Goal: Information Seeking & Learning: Find specific fact

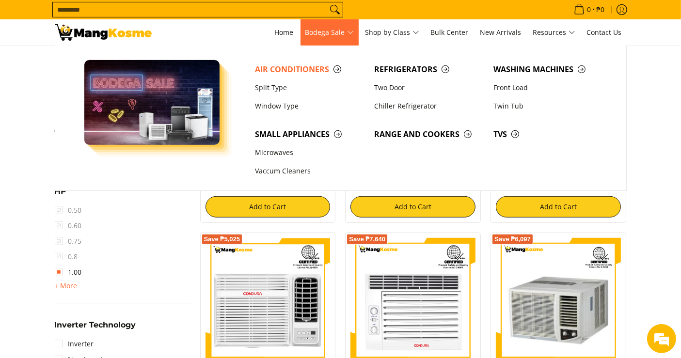
scroll to position [451, 0]
click at [383, 63] on span "Refrigerators" at bounding box center [428, 69] width 109 height 12
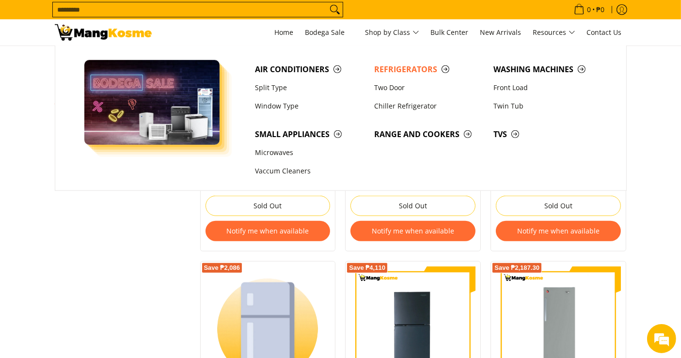
click at [297, 12] on input "Search..." at bounding box center [190, 9] width 274 height 15
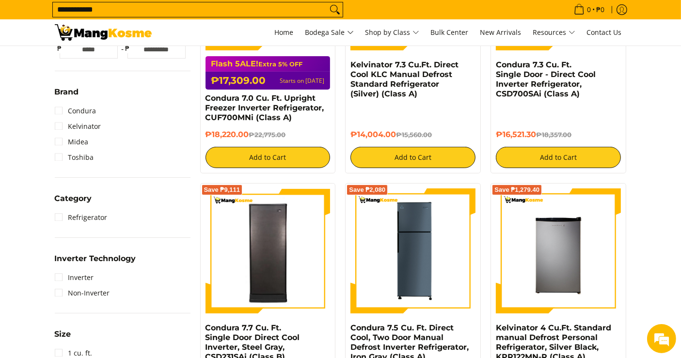
scroll to position [293, 0]
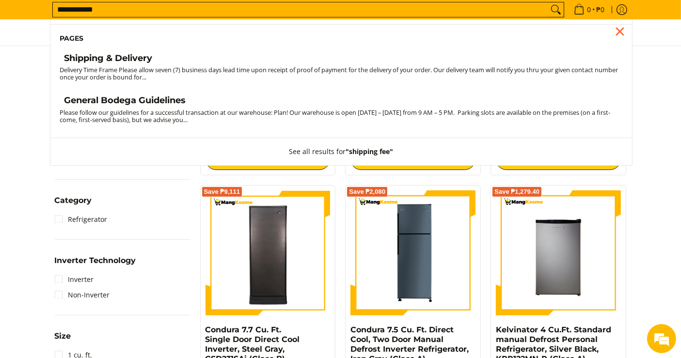
type input "**********"
click at [95, 56] on h4 "Shipping & Delivery" at bounding box center [108, 58] width 88 height 11
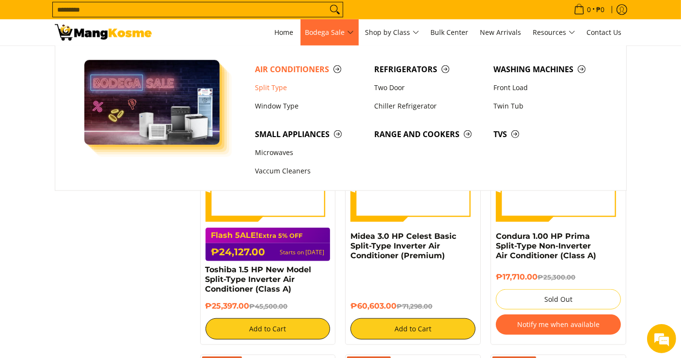
scroll to position [914, 0]
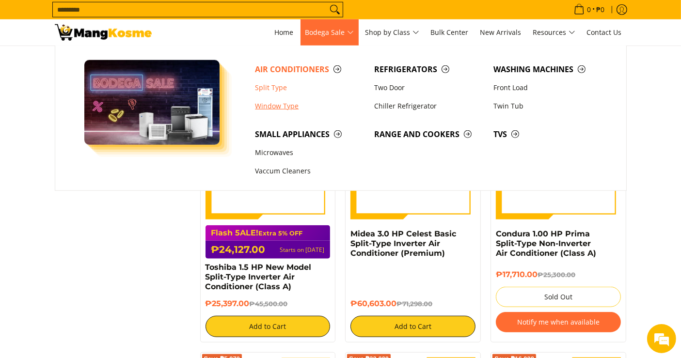
click at [274, 105] on link "Window Type" at bounding box center [309, 106] width 119 height 18
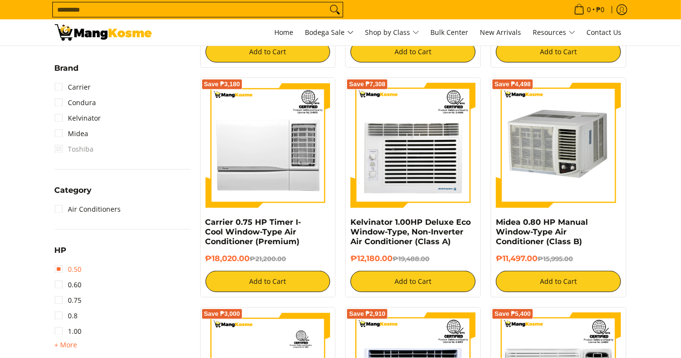
click at [74, 269] on link "0.50" at bounding box center [68, 269] width 27 height 15
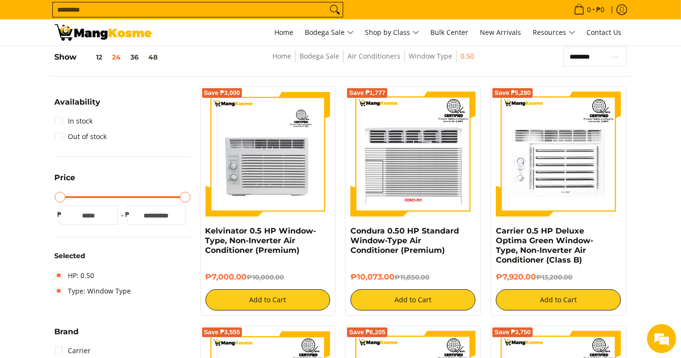
scroll to position [290, 0]
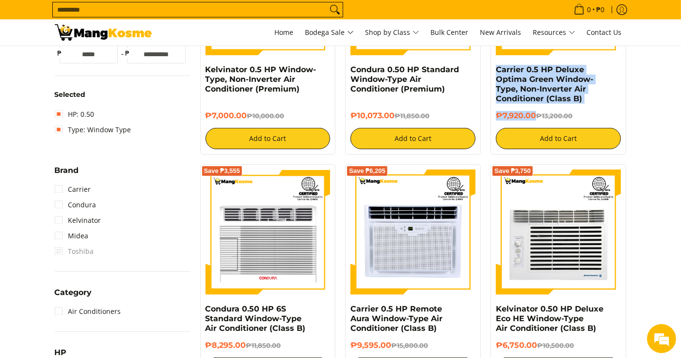
drag, startPoint x: 535, startPoint y: 115, endPoint x: 477, endPoint y: 70, distance: 73.5
click at [489, 68] on div "Save ₱5,280 Carrier 0.5 HP Deluxe Optima Green Window-Type, Non-Inverter Air Co…" at bounding box center [557, 40] width 145 height 230
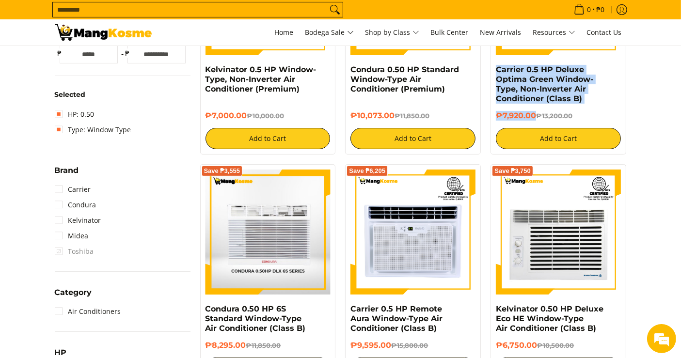
copy div "Carrier 0.5 HP Deluxe Optima Green Window-Type, Non-Inverter Air Conditioner (C…"
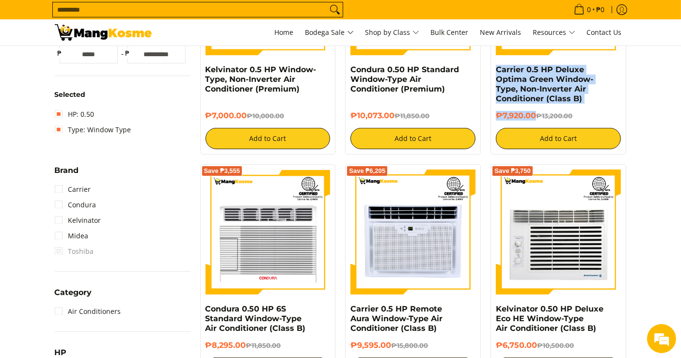
scroll to position [0, 0]
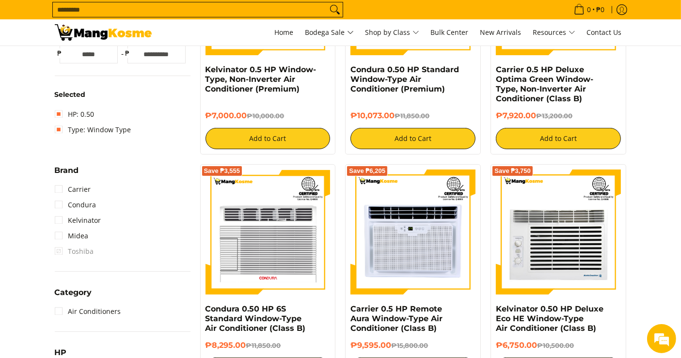
click at [303, 8] on input "Search..." at bounding box center [190, 9] width 274 height 15
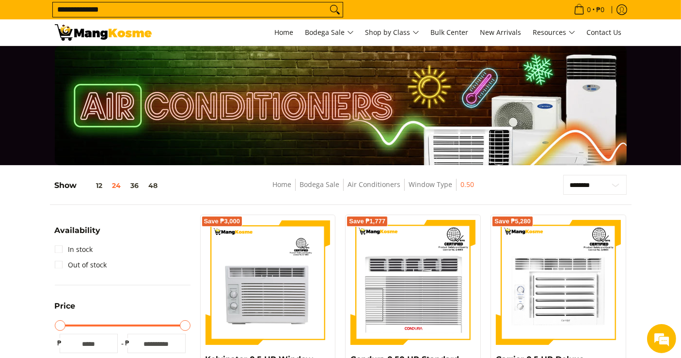
type input "**********"
click at [327, 2] on button "Search" at bounding box center [334, 9] width 15 height 15
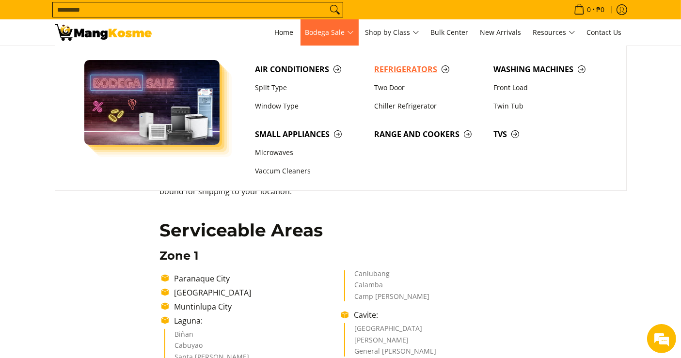
click at [402, 73] on span "Refrigerators" at bounding box center [428, 69] width 109 height 12
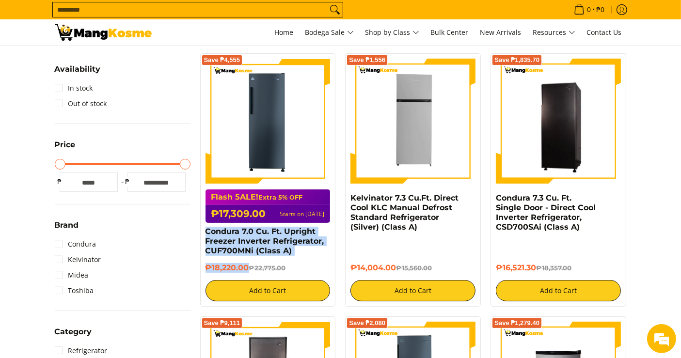
drag, startPoint x: 248, startPoint y: 266, endPoint x: 176, endPoint y: 252, distance: 73.0
click at [202, 231] on div "Save ₱4,555 Flash 5ALE! Extra 5% OFF ₱17,309.00 Starts on [DATE] Condura 7.0 Cu…" at bounding box center [268, 179] width 136 height 253
copy div "Condura 7.0 Cu. Ft. Upright Freezer Inverter Refrigerator, CUF700MNi (Class A) …"
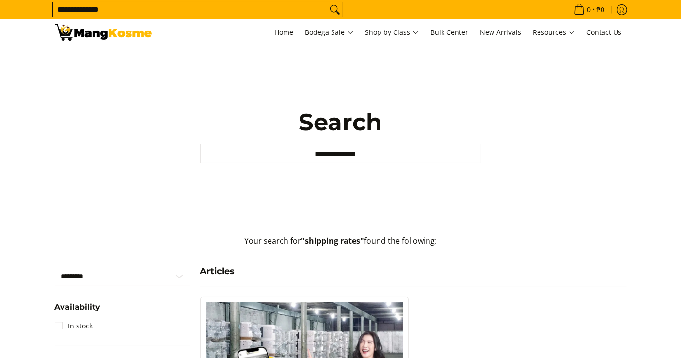
click at [226, 12] on input "**********" at bounding box center [190, 9] width 274 height 15
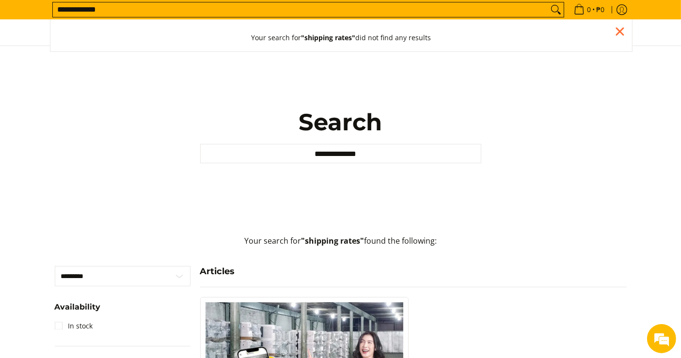
type input "**********"
click at [548, 2] on button "Search" at bounding box center [555, 9] width 15 height 15
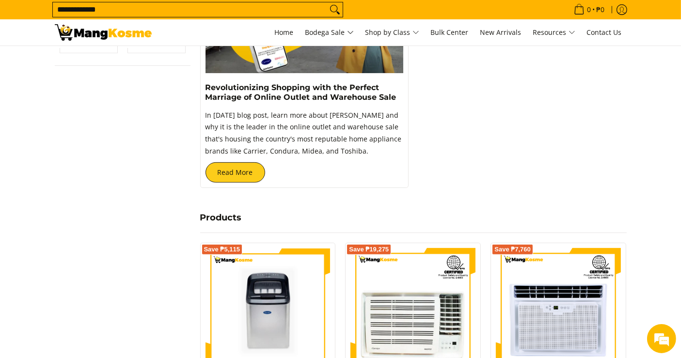
scroll to position [376, 0]
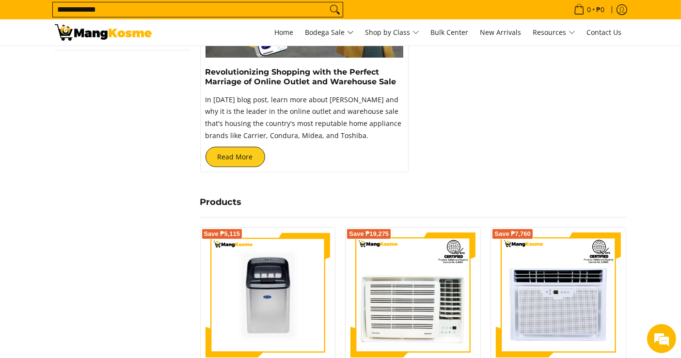
click at [230, 8] on input "**********" at bounding box center [190, 9] width 274 height 15
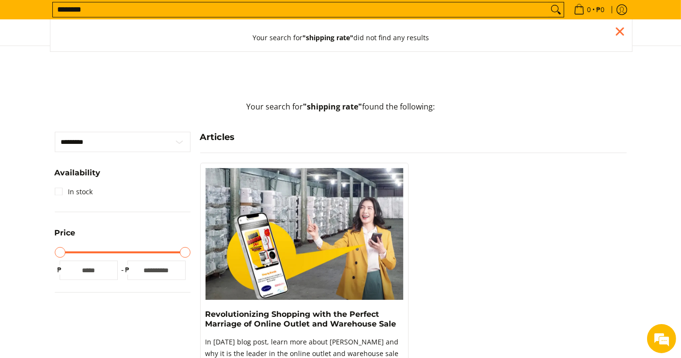
scroll to position [116, 0]
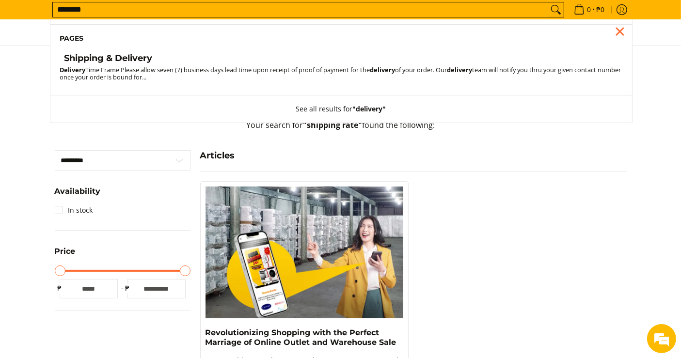
type input "********"
click at [120, 59] on h4 "Shipping & Delivery" at bounding box center [108, 58] width 88 height 11
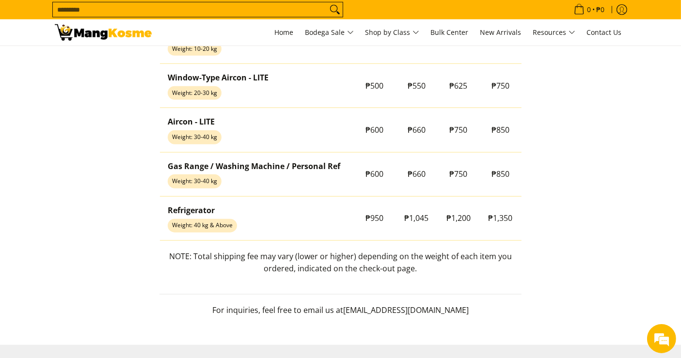
scroll to position [969, 0]
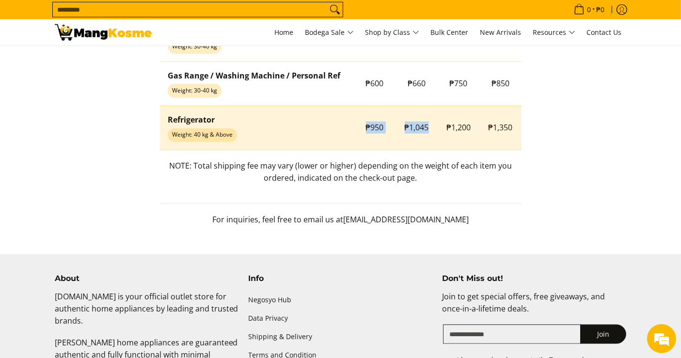
drag, startPoint x: 362, startPoint y: 131, endPoint x: 441, endPoint y: 130, distance: 79.0
click at [441, 130] on tr "Refrigerator Weight: 40 kg & Above ₱950 ₱1,045 ₱1,200 ₱1,350" at bounding box center [340, 128] width 361 height 44
click at [512, 124] on span "₱1,350" at bounding box center [500, 127] width 24 height 11
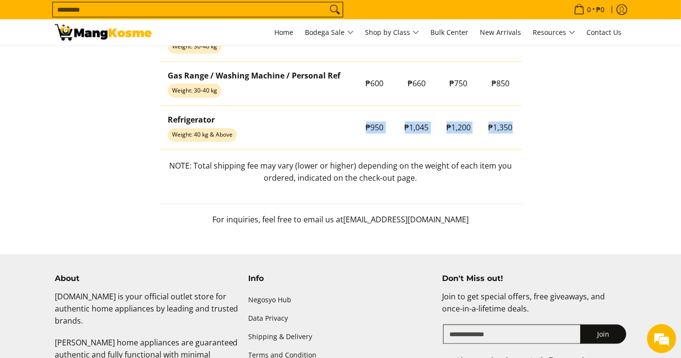
copy tr "₱950 ₱1,045 ₱1,200 ₱1,350"
